Goal: Task Accomplishment & Management: Manage account settings

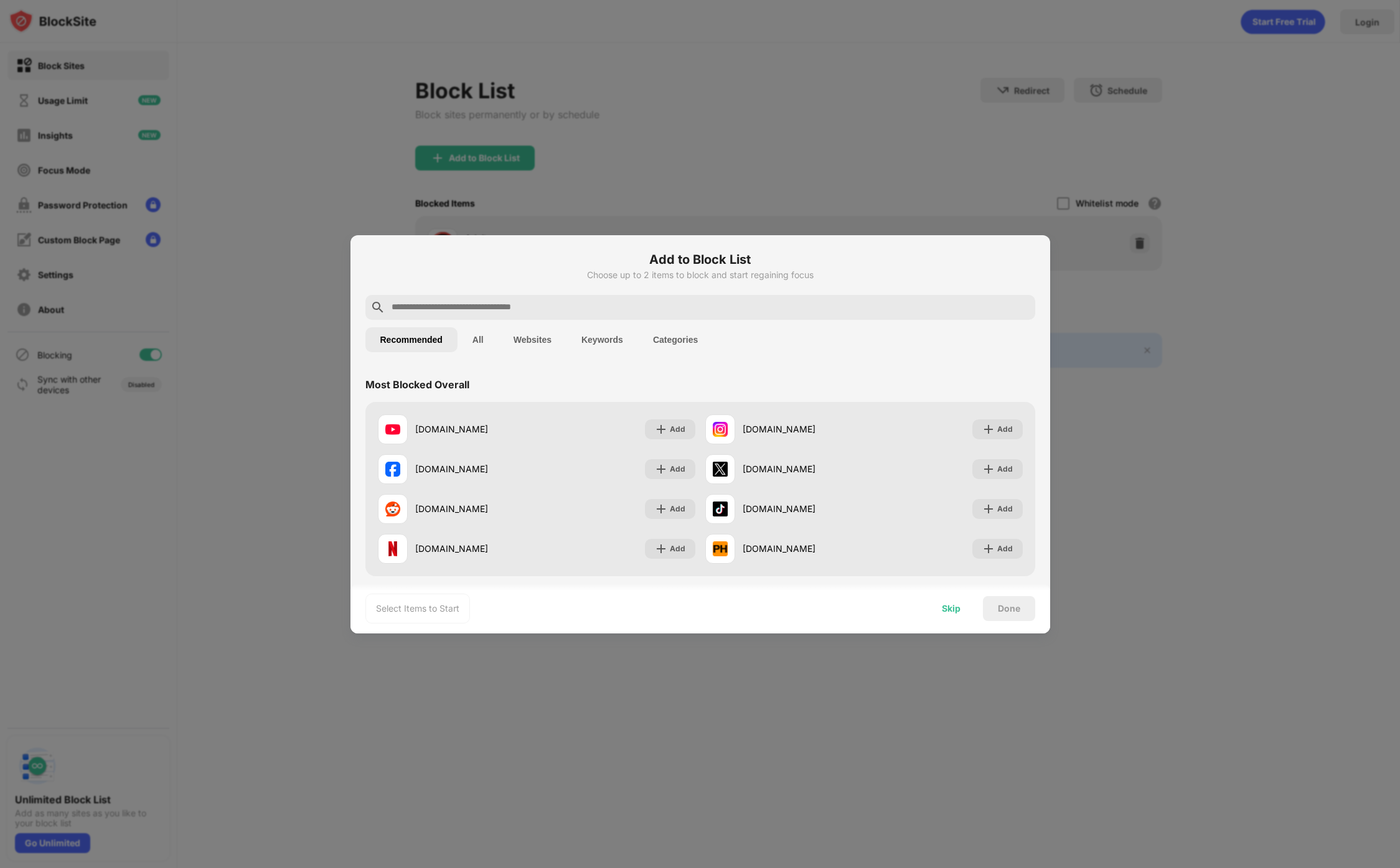
click at [970, 612] on div "Skip" at bounding box center [951, 608] width 49 height 25
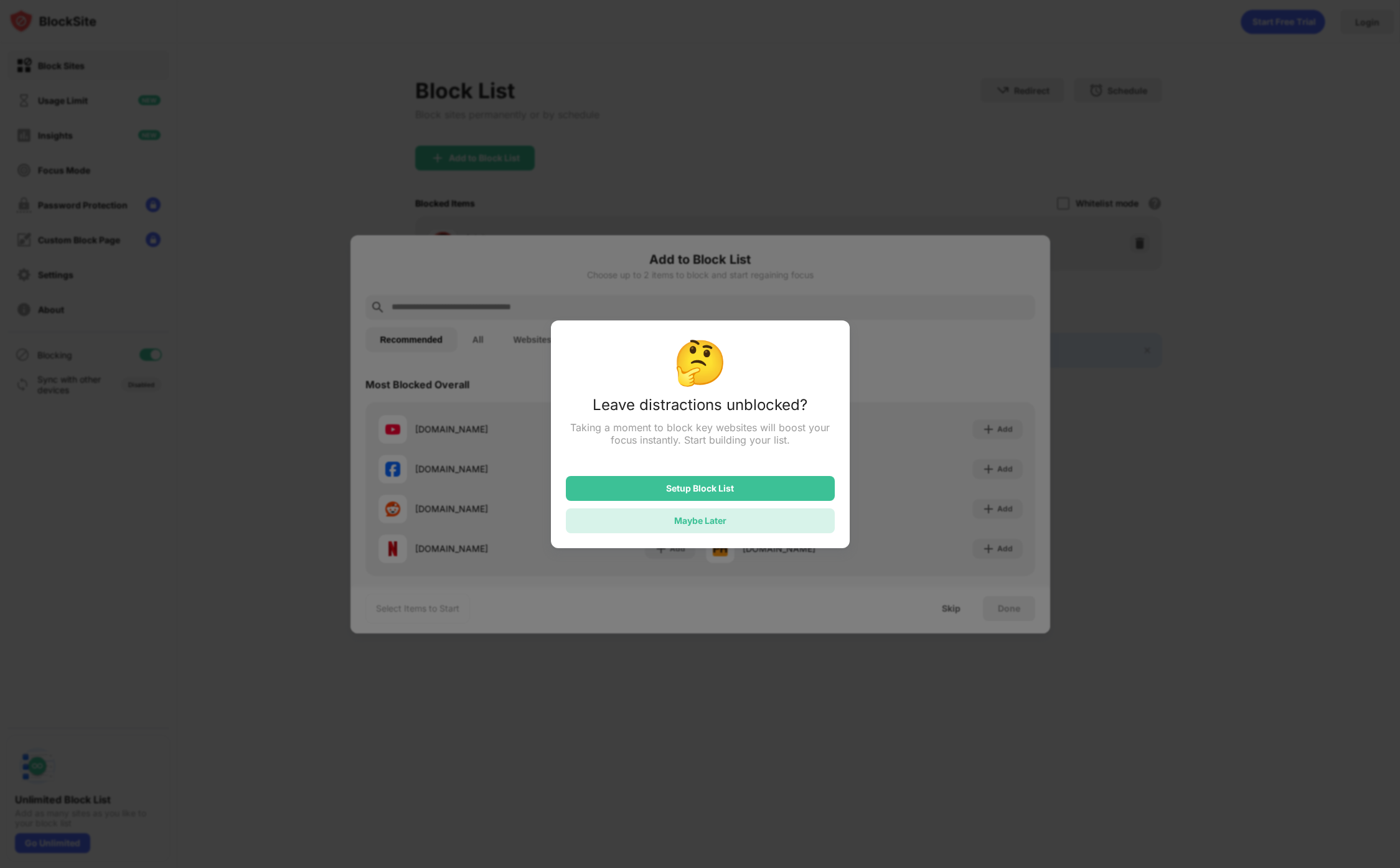
click at [710, 517] on div "Maybe Later" at bounding box center [700, 520] width 52 height 11
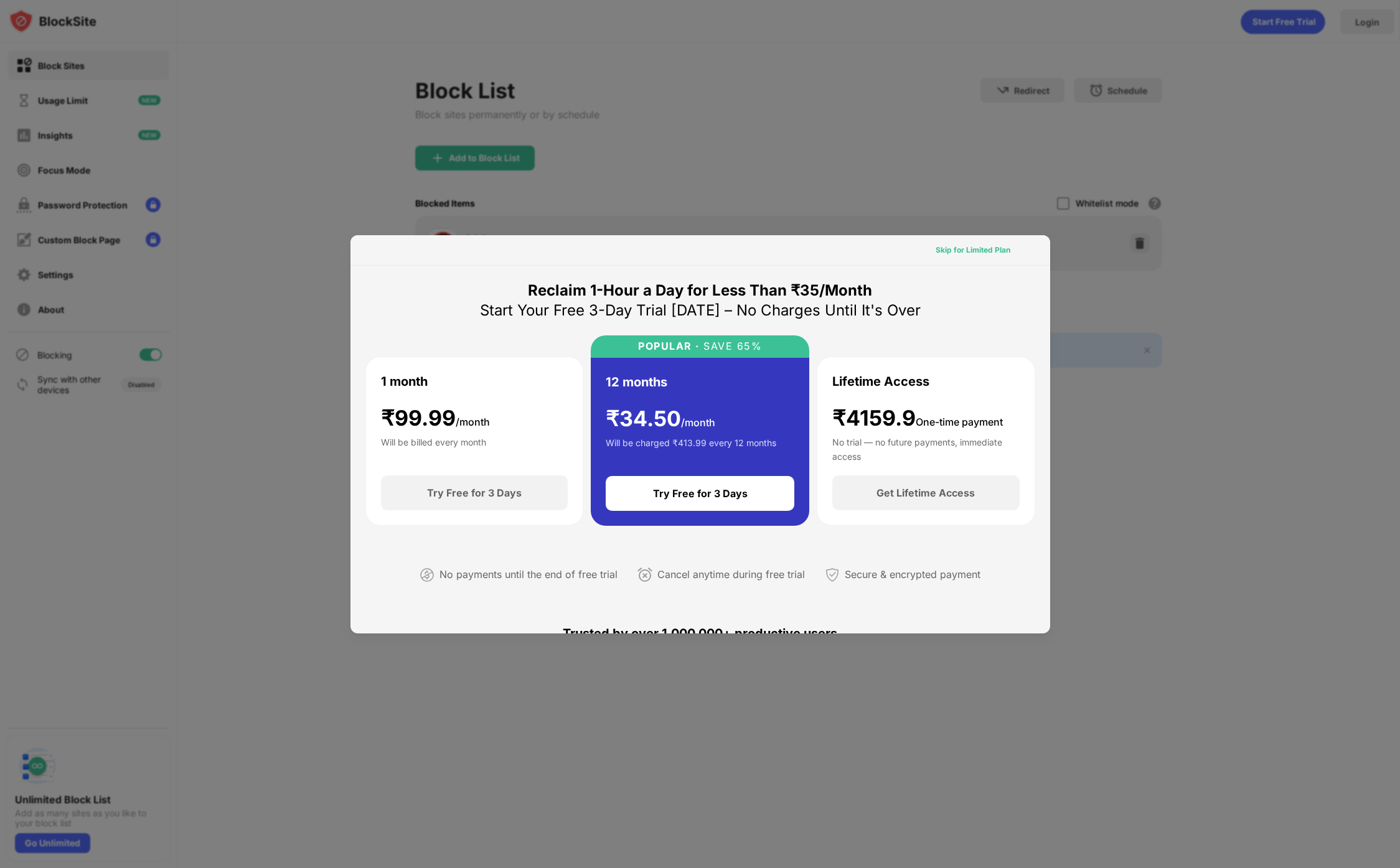
click at [979, 253] on div "Skip for Limited Plan" at bounding box center [973, 249] width 75 height 12
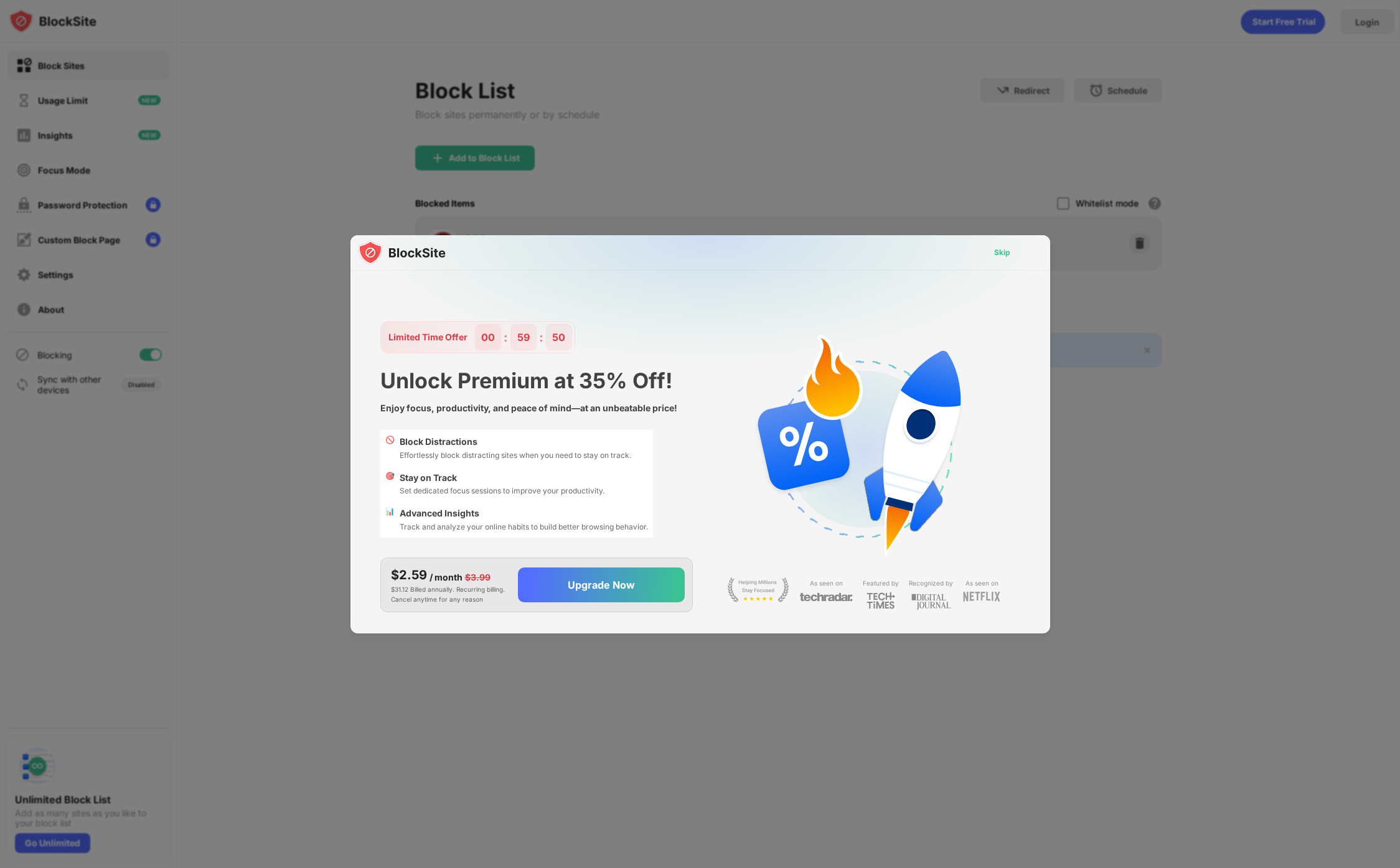
click at [998, 256] on div "Skip" at bounding box center [1002, 252] width 16 height 12
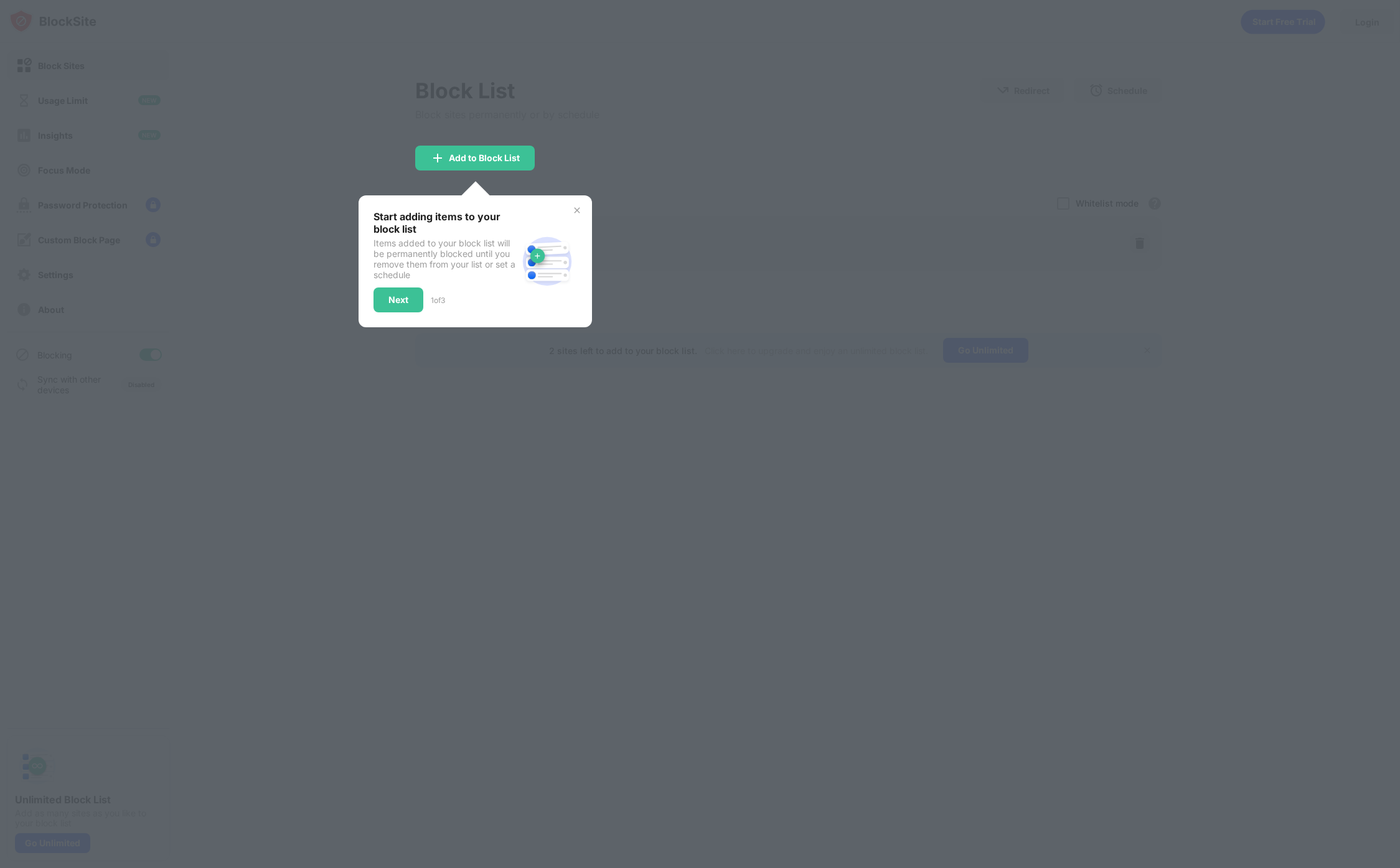
click at [580, 210] on img at bounding box center [577, 210] width 10 height 10
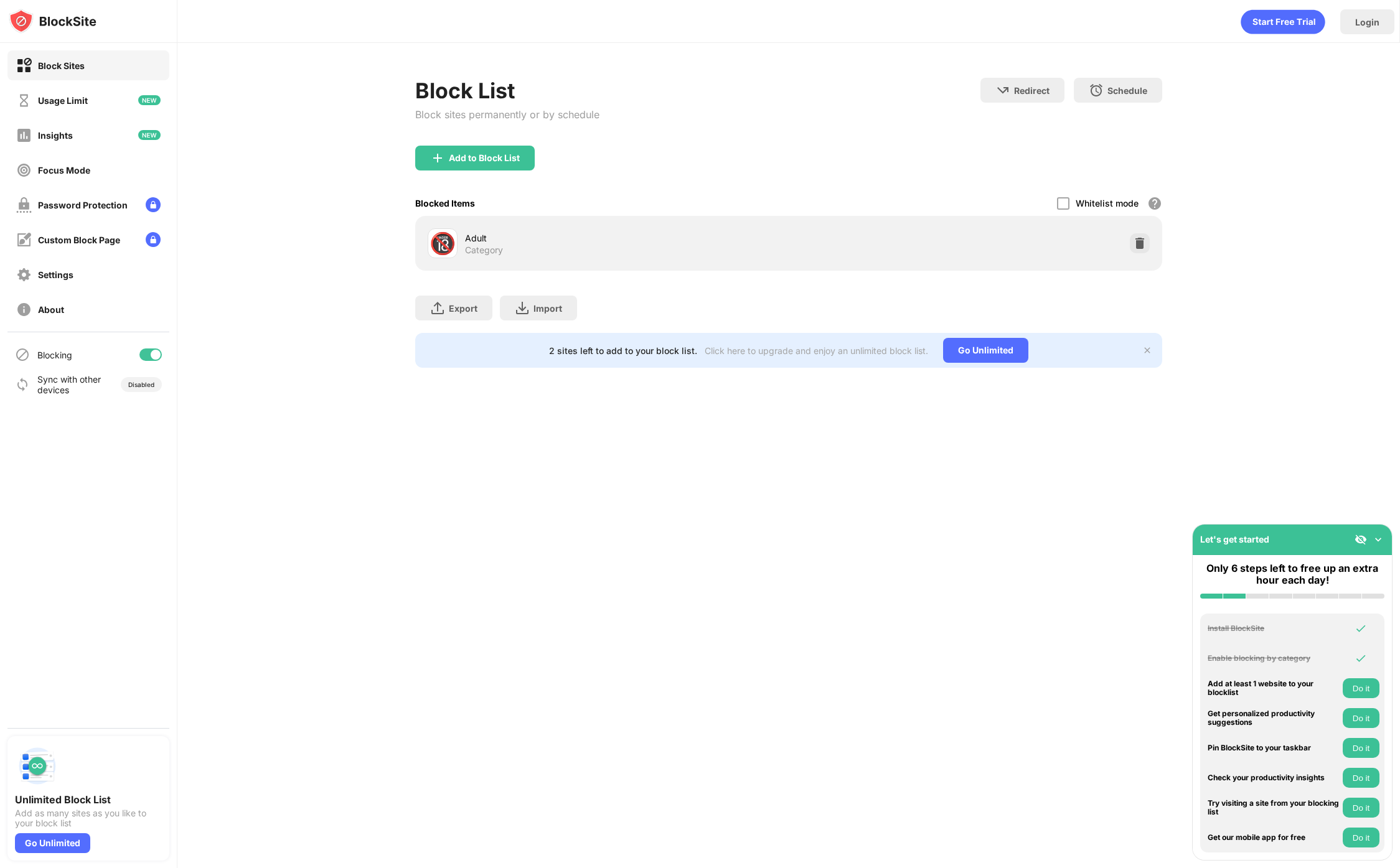
click at [617, 265] on div "🔞 Adult Category" at bounding box center [788, 244] width 747 height 55
drag, startPoint x: 1071, startPoint y: 242, endPoint x: 673, endPoint y: 243, distance: 398.0
click at [688, 242] on div "🔞 Adult Category" at bounding box center [788, 243] width 732 height 40
click at [594, 234] on div "Adult" at bounding box center [627, 238] width 324 height 13
click at [1138, 248] on img at bounding box center [1140, 243] width 12 height 12
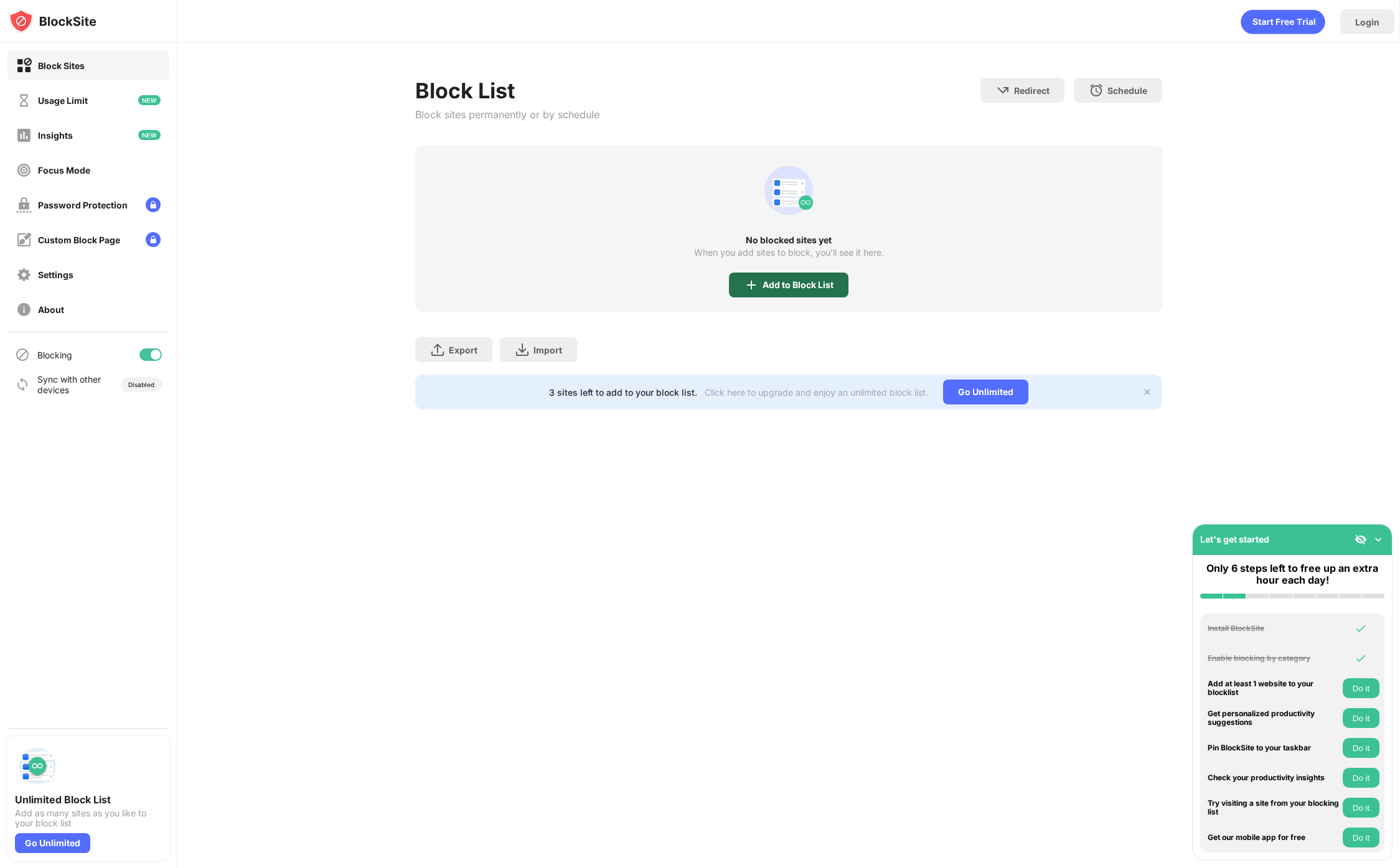
click at [782, 284] on div "Add to Block List" at bounding box center [798, 285] width 71 height 10
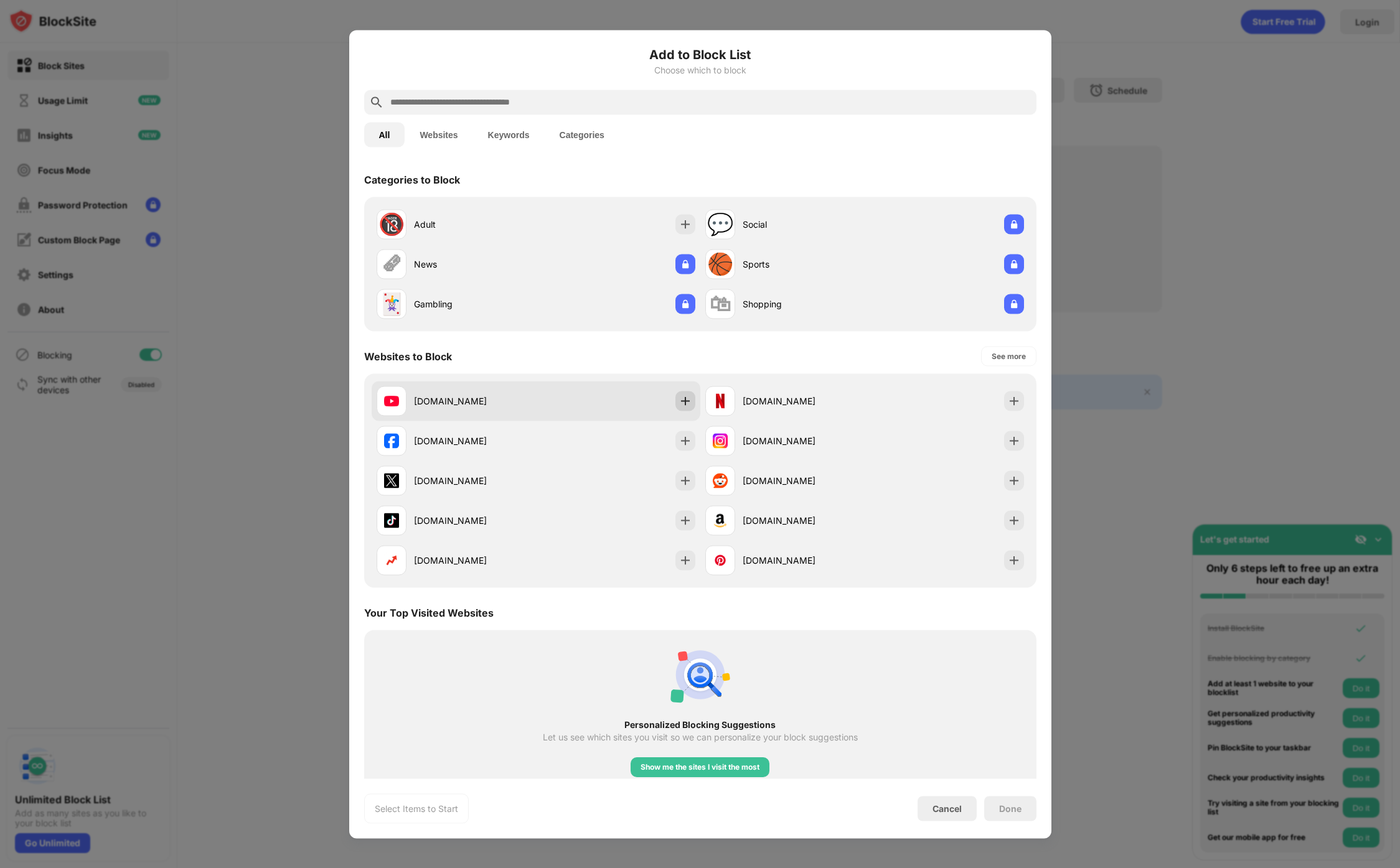
click at [688, 399] on img at bounding box center [685, 400] width 12 height 12
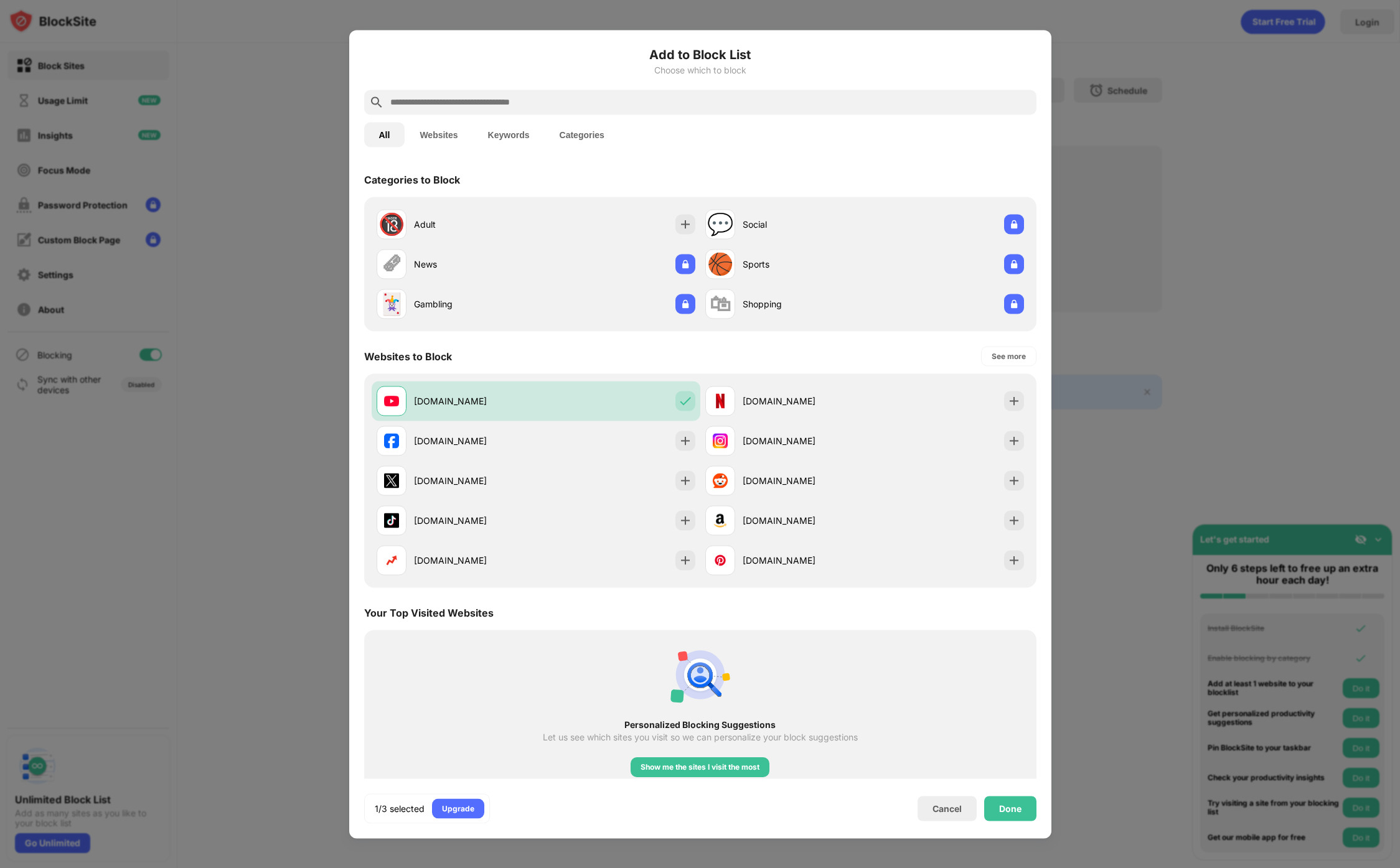
click at [532, 94] on div at bounding box center [700, 102] width 672 height 25
click at [451, 141] on button "Websites" at bounding box center [439, 134] width 68 height 25
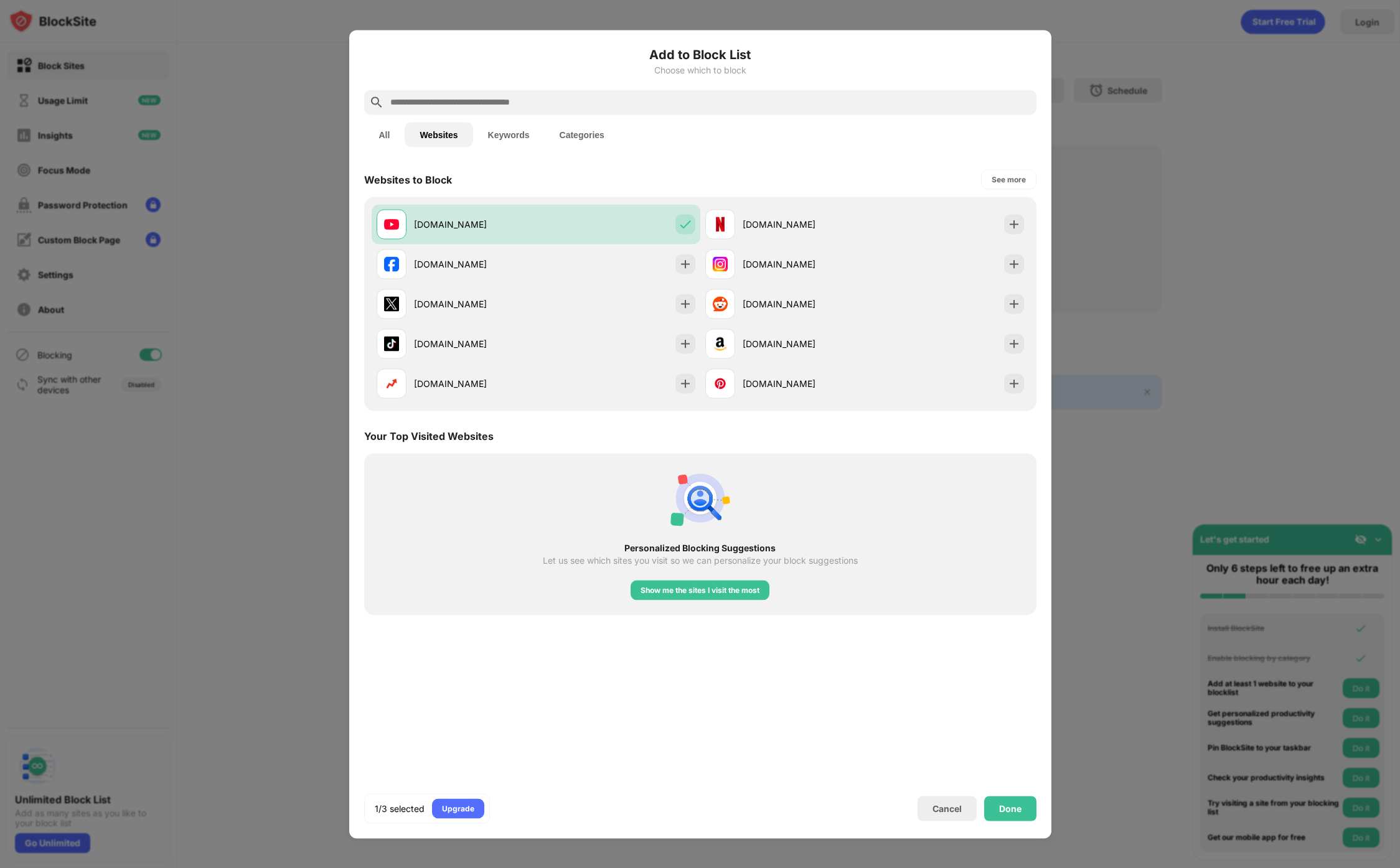
click at [371, 136] on button "All" at bounding box center [384, 134] width 41 height 25
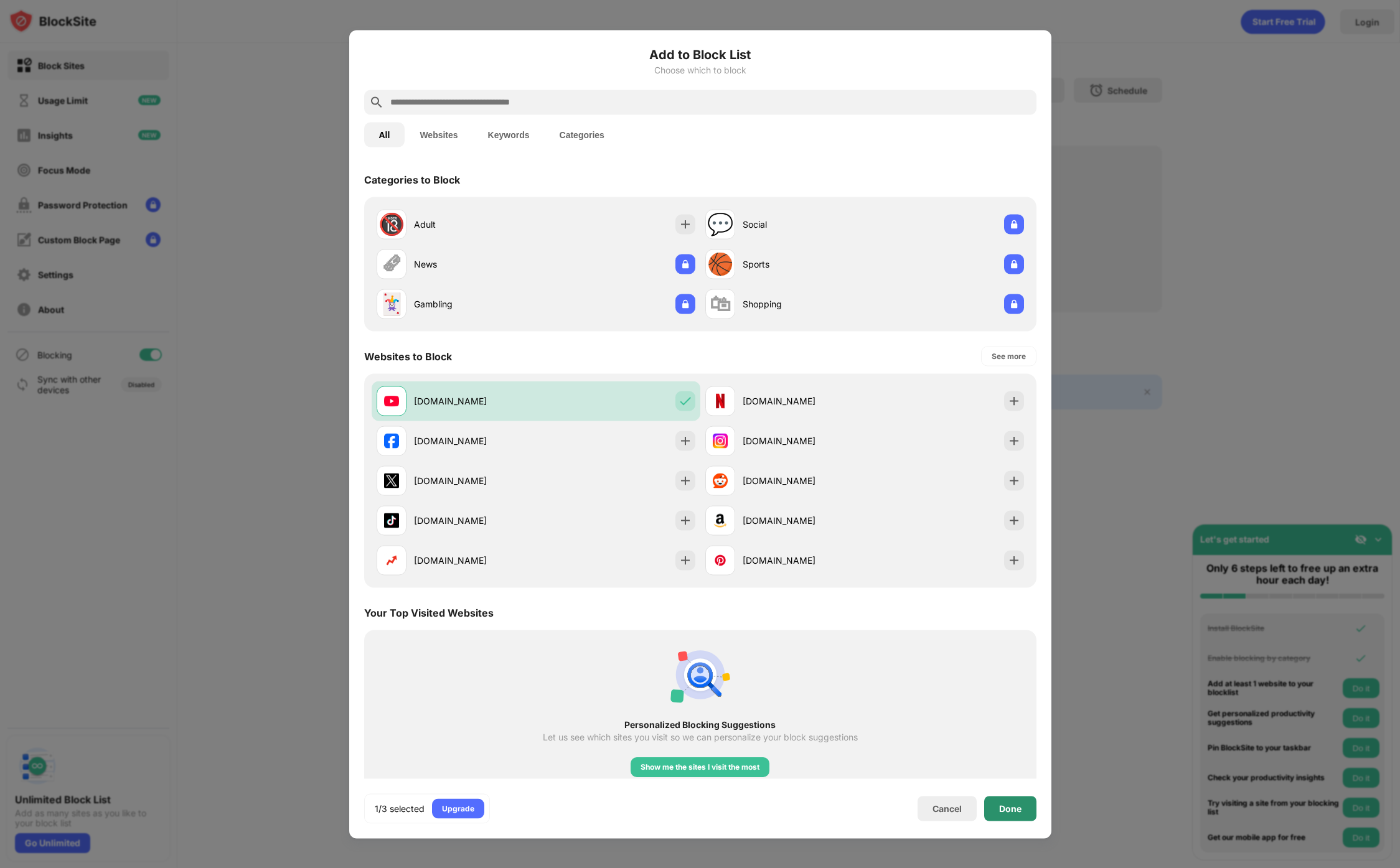
click at [989, 804] on div "Done" at bounding box center [1010, 808] width 52 height 25
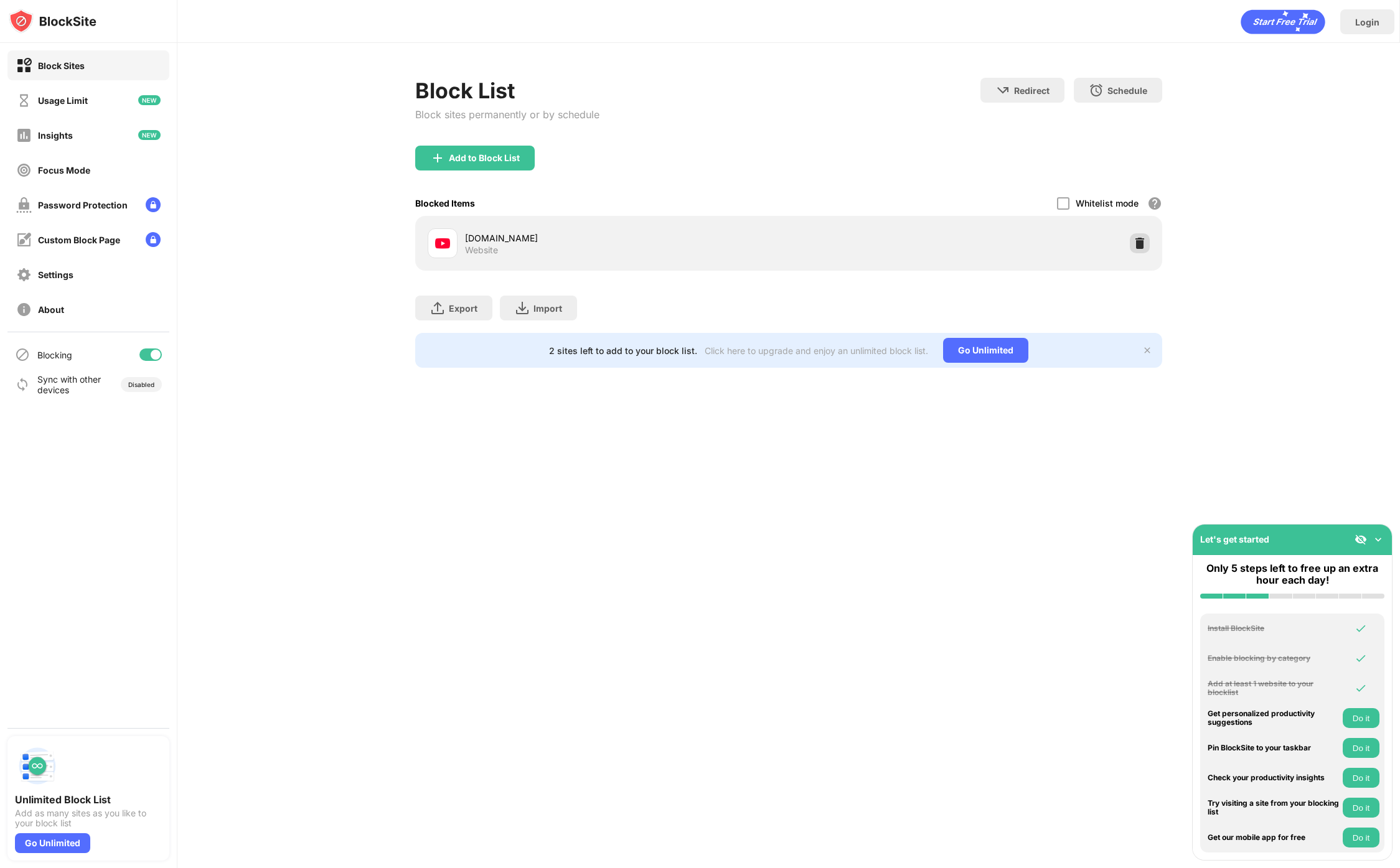
click at [1129, 243] on div at bounding box center [1139, 243] width 20 height 20
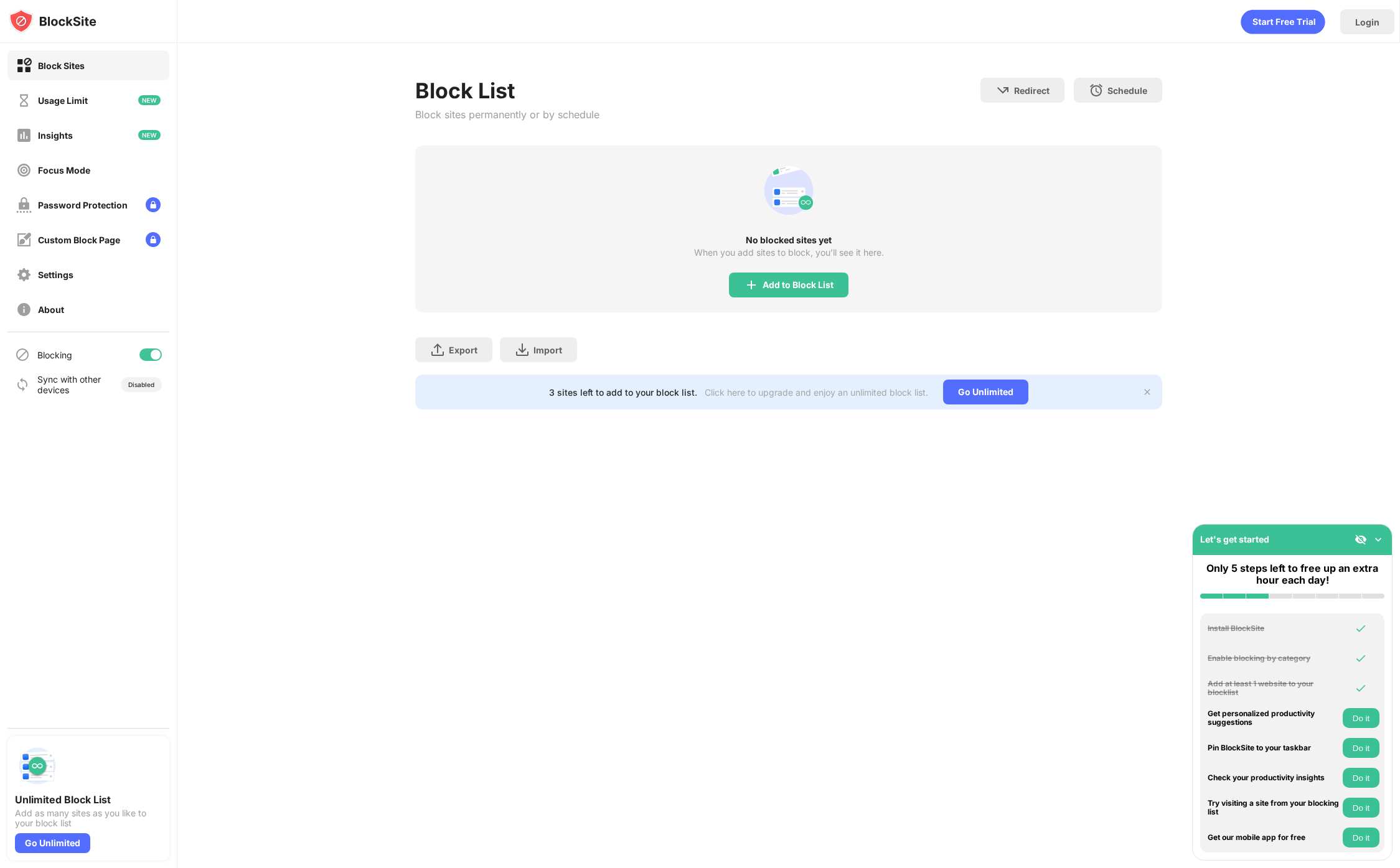
click at [542, 504] on div "Login Block List Block sites permanently or by schedule Redirect Choose a site …" at bounding box center [788, 434] width 1222 height 868
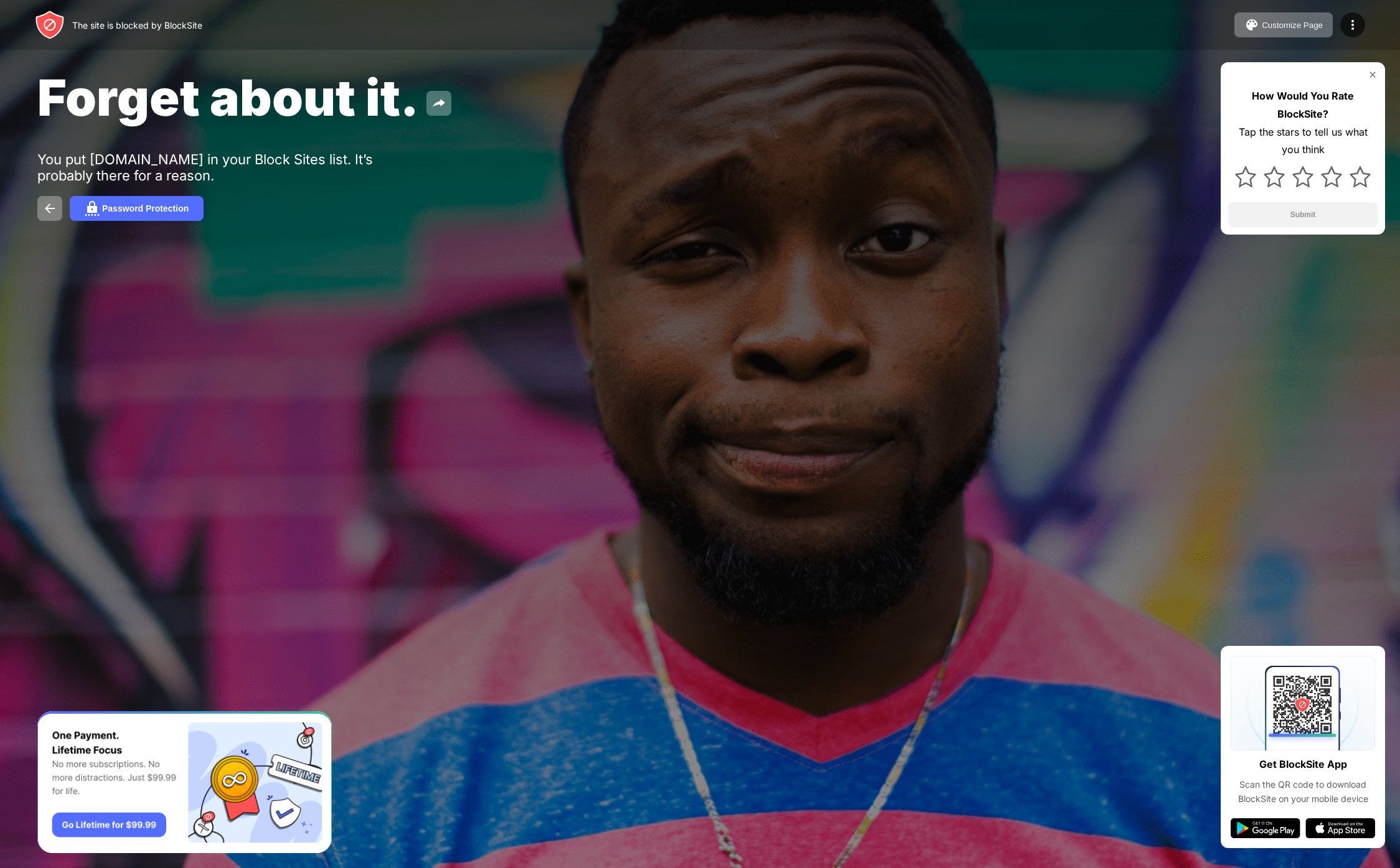
drag, startPoint x: 28, startPoint y: 165, endPoint x: 139, endPoint y: 177, distance: 111.6
click at [139, 177] on div "Forget about it. You put youtube.com in your Block Sites list. It’s probably th…" at bounding box center [700, 144] width 1400 height 288
drag, startPoint x: 178, startPoint y: 175, endPoint x: 48, endPoint y: 165, distance: 130.4
click at [49, 165] on div "You put youtube.com in your Block Sites list. It’s probably there for a reason." at bounding box center [229, 168] width 384 height 33
click at [48, 165] on div "You put youtube.com in your Block Sites list. It’s probably there for a reason." at bounding box center [229, 168] width 384 height 33
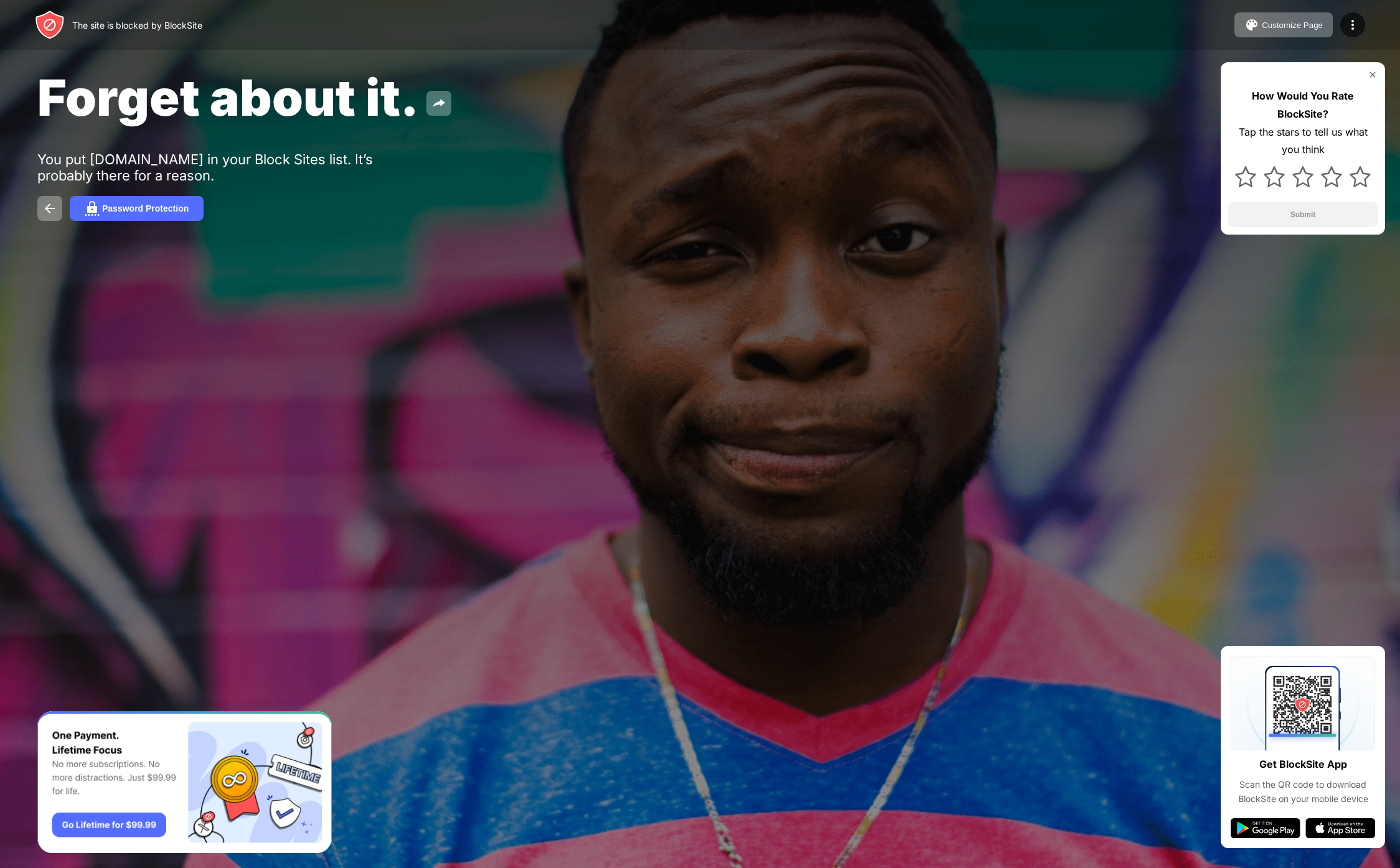
drag, startPoint x: 24, startPoint y: 154, endPoint x: 106, endPoint y: 173, distance: 84.2
click at [106, 173] on div "Forget about it. You put youtube.com in your Block Sites list. It’s probably th…" at bounding box center [700, 144] width 1400 height 288
